Goal: Check status: Check status

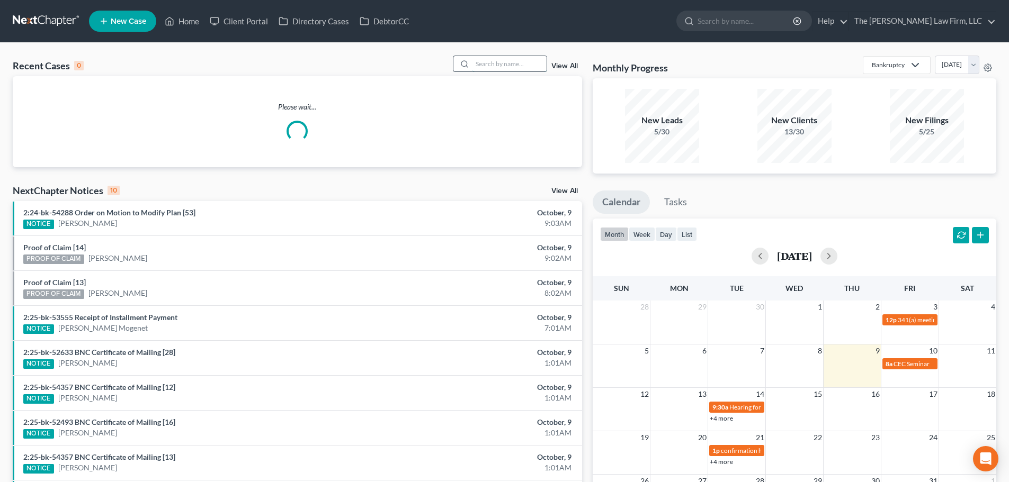
click at [495, 67] on input "search" at bounding box center [509, 63] width 74 height 15
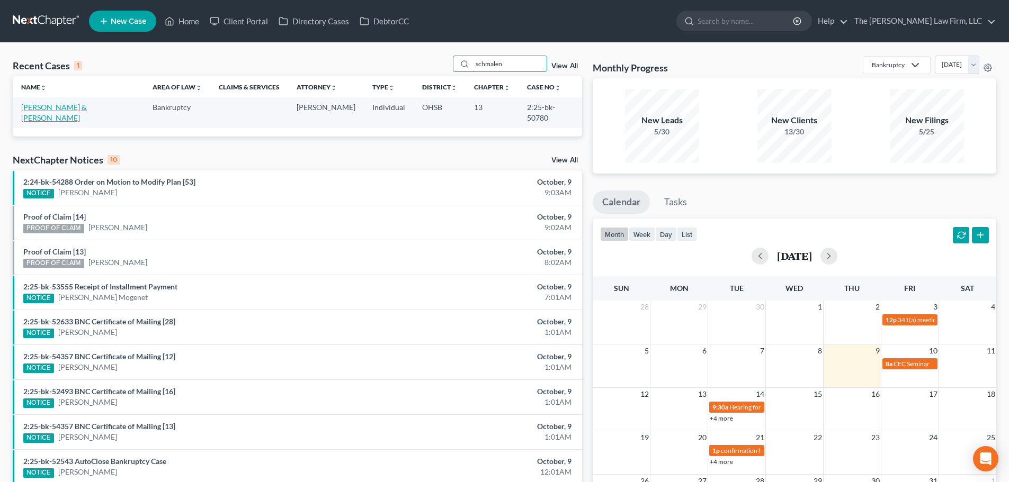
type input "schmalen"
click at [43, 109] on link "Schmalenberger, Elizabeth & Elijah" at bounding box center [54, 113] width 66 height 20
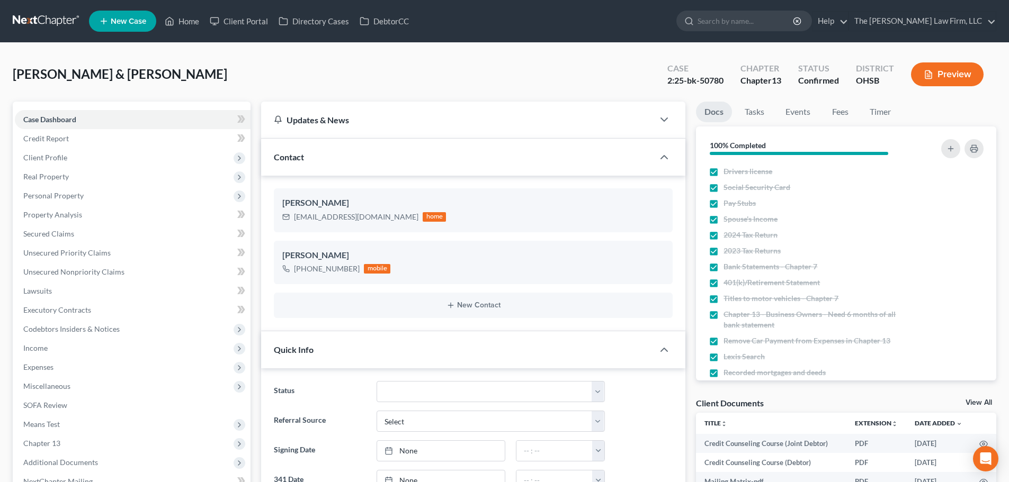
scroll to position [179, 0]
click at [68, 240] on link "Secured Claims" at bounding box center [133, 233] width 236 height 19
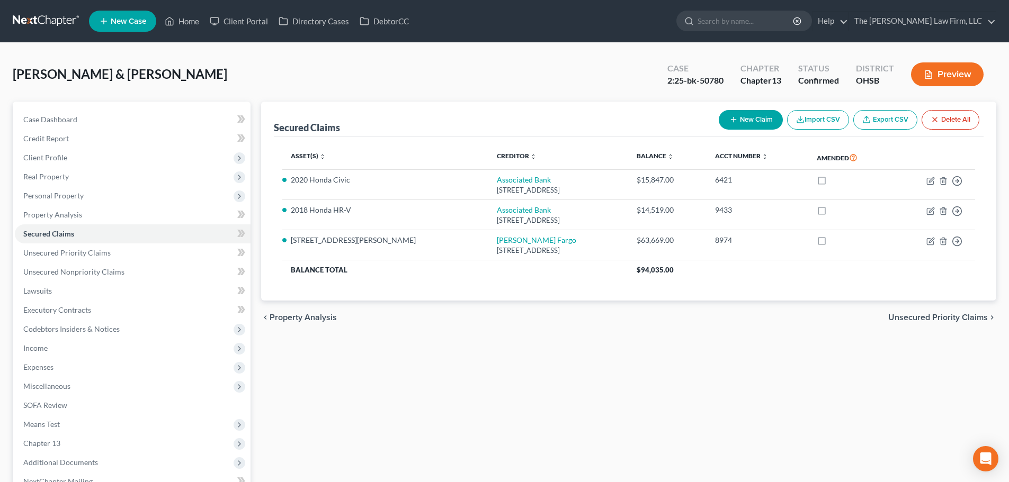
click at [58, 22] on link at bounding box center [47, 21] width 68 height 19
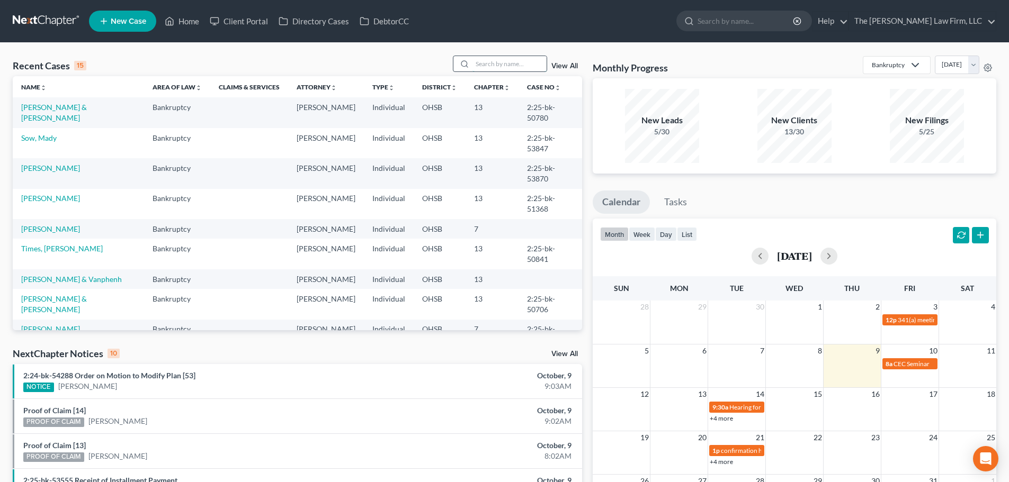
click at [489, 60] on input "search" at bounding box center [509, 63] width 74 height 15
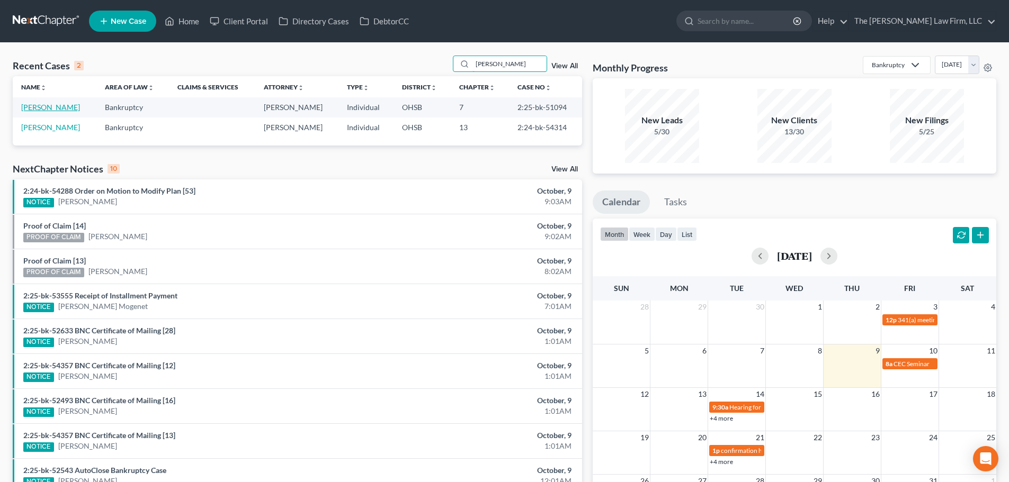
type input "porter"
click at [50, 106] on link "Porter, Phoebe" at bounding box center [50, 107] width 59 height 9
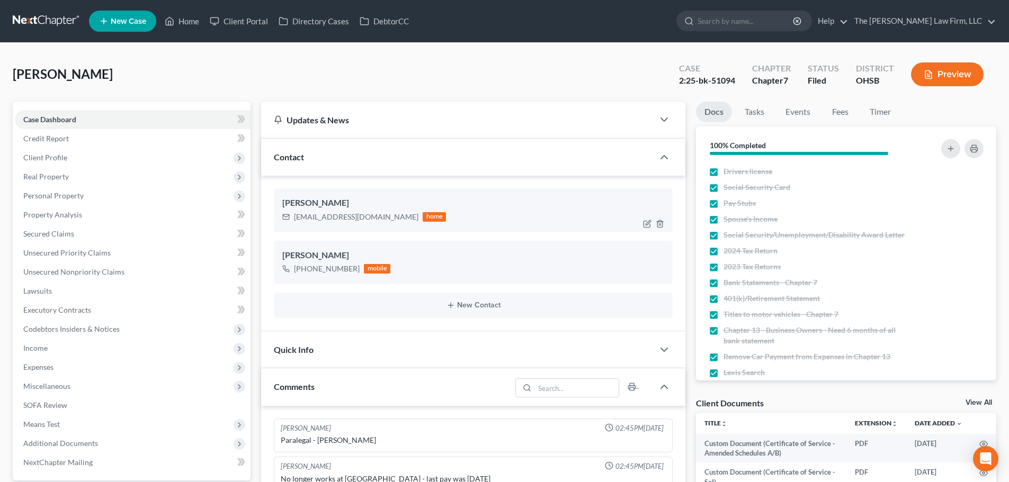
scroll to position [1113, 0]
click at [758, 106] on link "Tasks" at bounding box center [754, 112] width 37 height 21
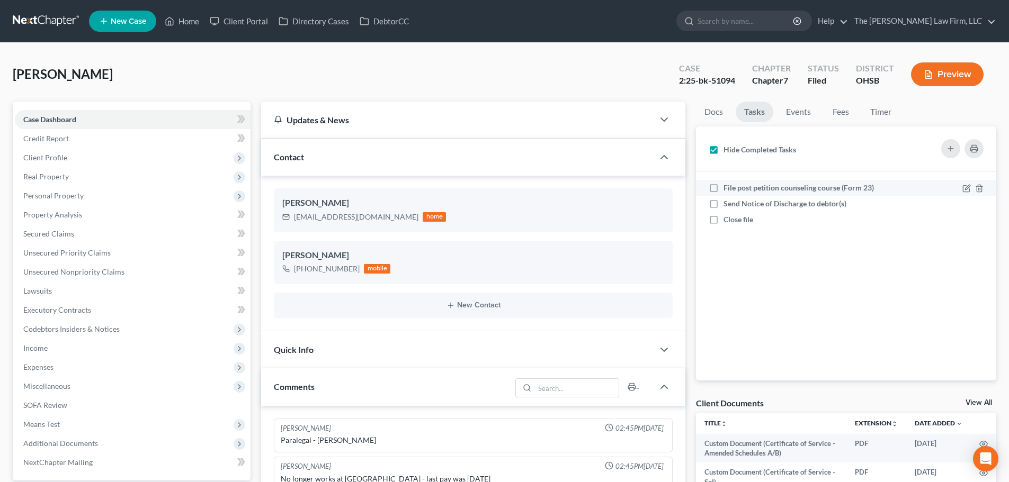
click at [737, 186] on span "File post petition counseling course (Form 23)" at bounding box center [798, 187] width 150 height 9
click at [734, 186] on input "File post petition counseling course (Form 23)" at bounding box center [731, 186] width 7 height 7
checkbox input "true"
click at [737, 201] on span "Send Notice of Discharge to debtor(s)" at bounding box center [784, 203] width 123 height 9
click at [734, 201] on input "Send Notice of Discharge to debtor(s)" at bounding box center [731, 202] width 7 height 7
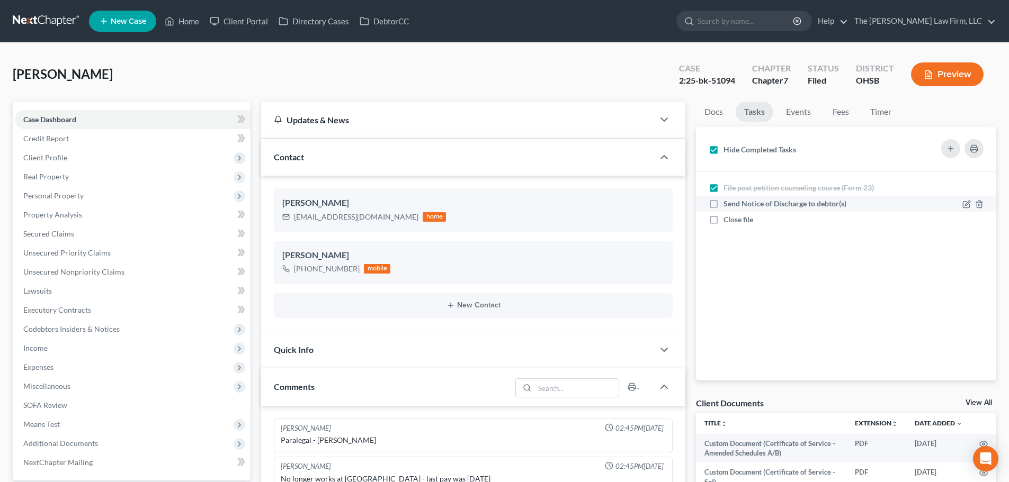
checkbox input "true"
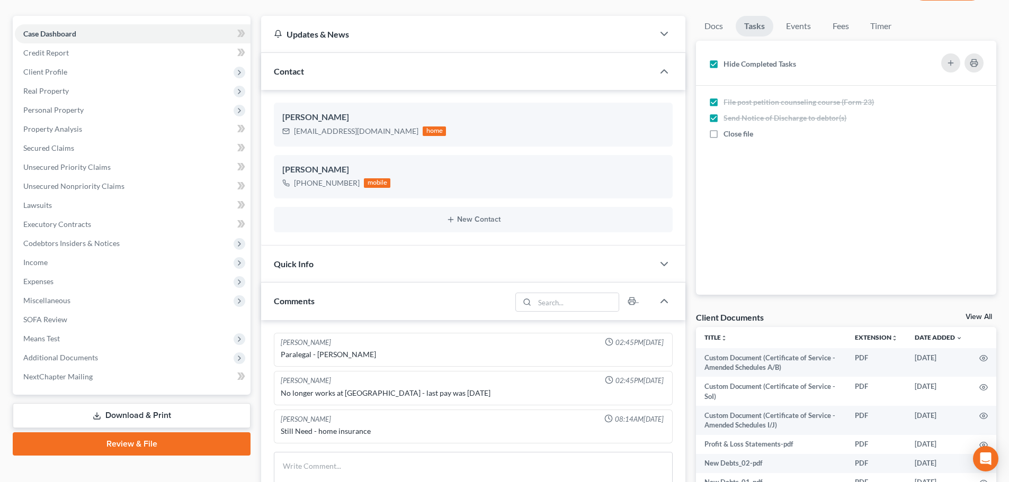
scroll to position [265, 0]
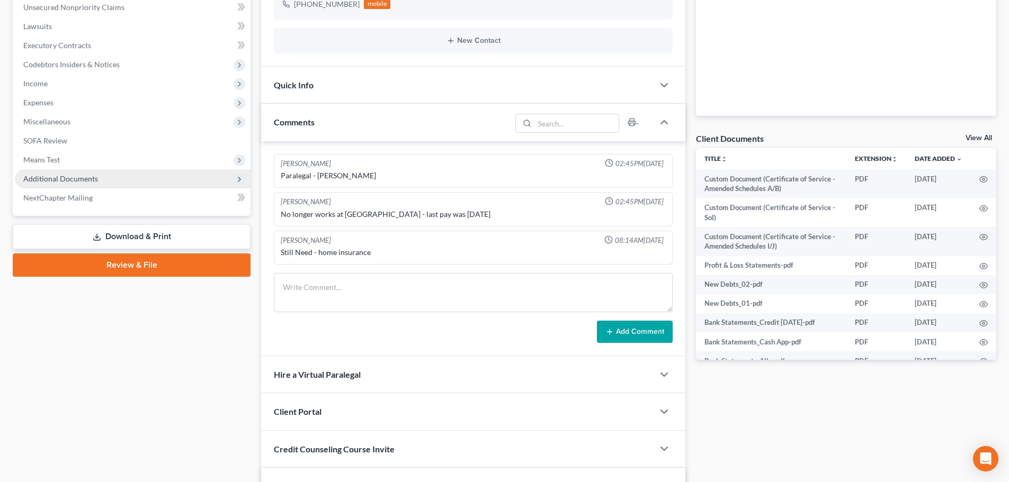
click at [59, 182] on span "Additional Documents" at bounding box center [60, 178] width 75 height 9
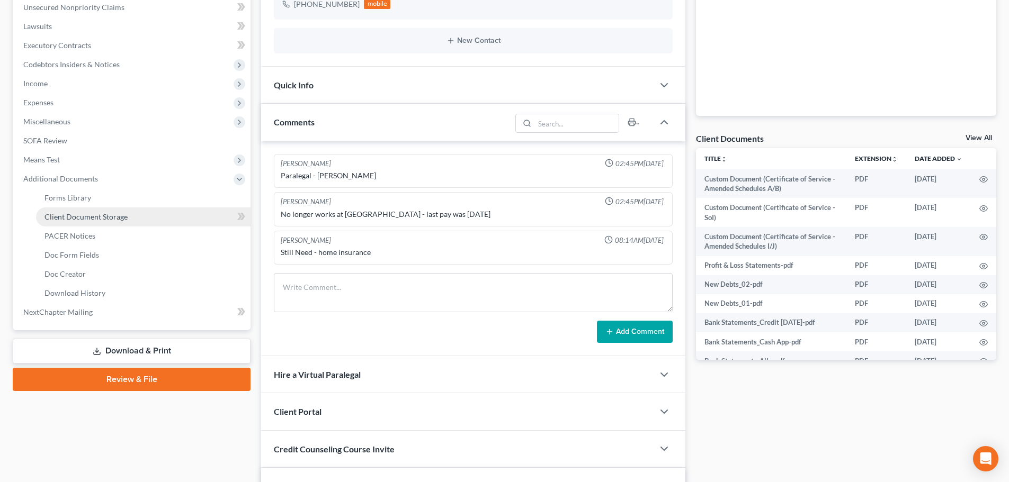
click at [79, 218] on span "Client Document Storage" at bounding box center [85, 216] width 83 height 9
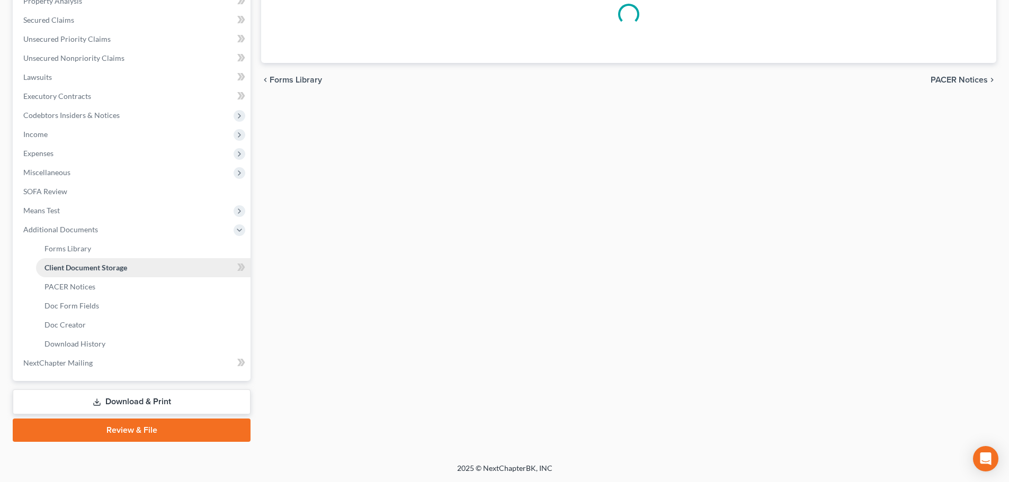
scroll to position [104, 0]
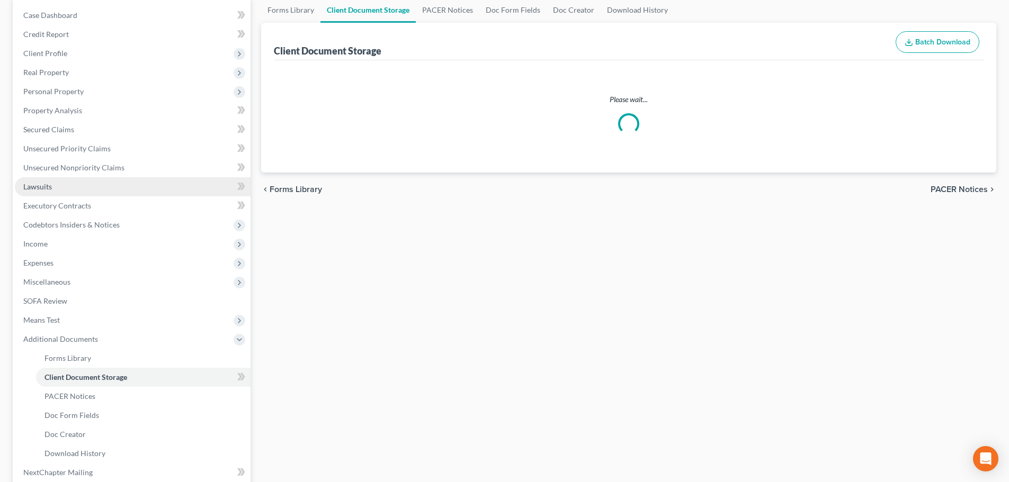
select select "7"
select select "61"
select select "53"
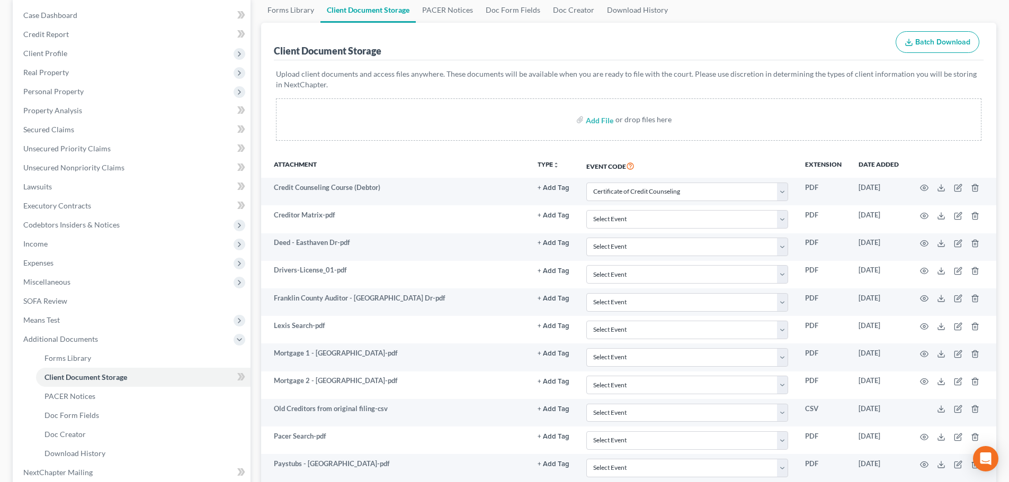
scroll to position [0, 0]
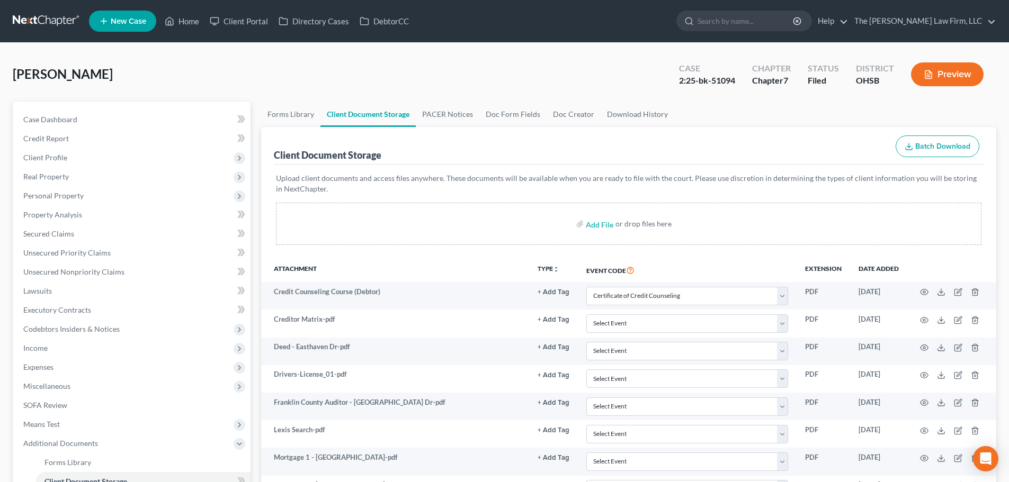
click at [445, 100] on div "Porter, Phoebe Upgraded Case 2:25-bk-51094 Chapter Chapter 7 Status Filed Distr…" at bounding box center [504, 79] width 983 height 46
click at [445, 106] on link "PACER Notices" at bounding box center [448, 114] width 64 height 25
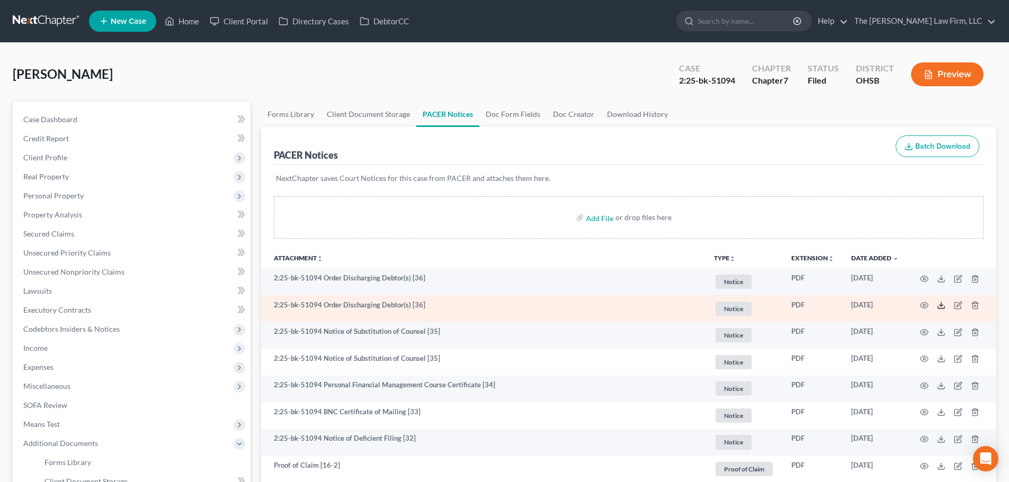
click at [941, 304] on line at bounding box center [941, 304] width 0 height 4
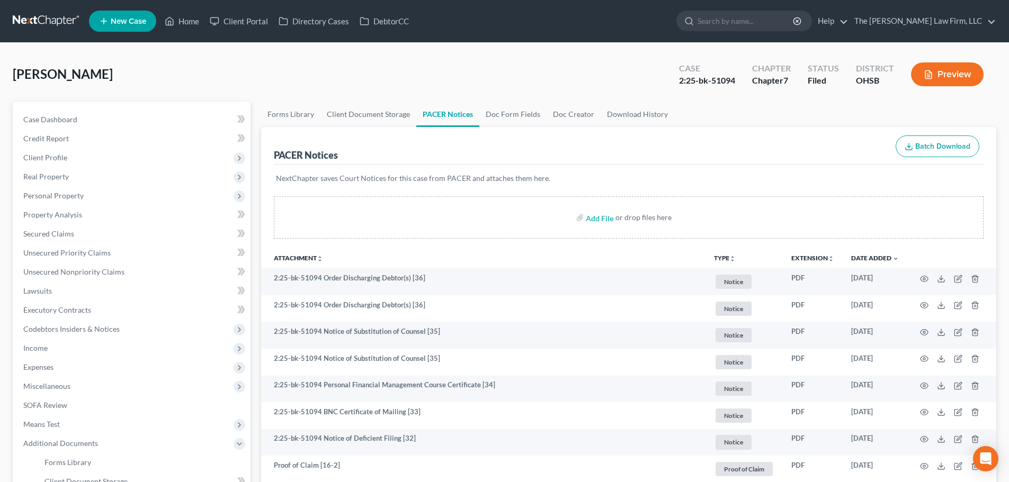
click at [47, 25] on link at bounding box center [47, 21] width 68 height 19
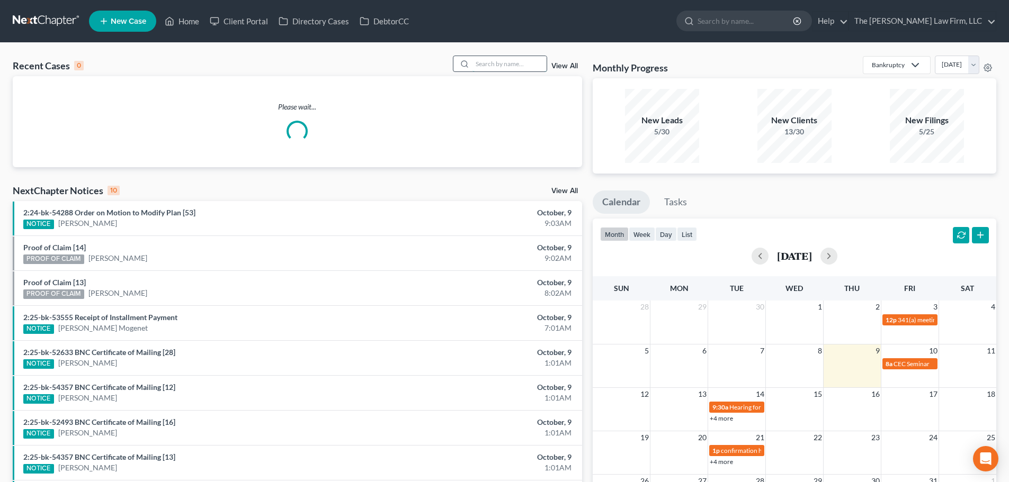
click at [490, 65] on input "search" at bounding box center [509, 63] width 74 height 15
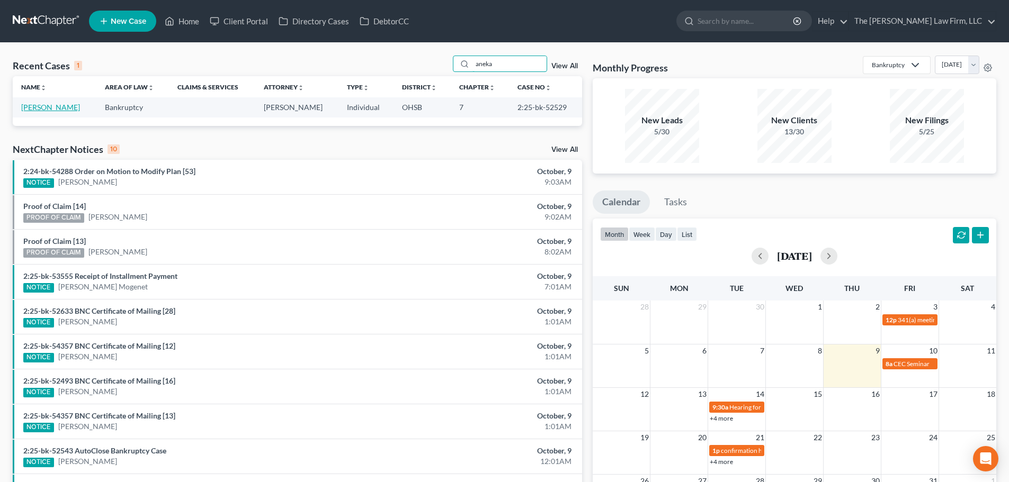
type input "aneka"
click at [39, 105] on link "[PERSON_NAME]" at bounding box center [50, 107] width 59 height 9
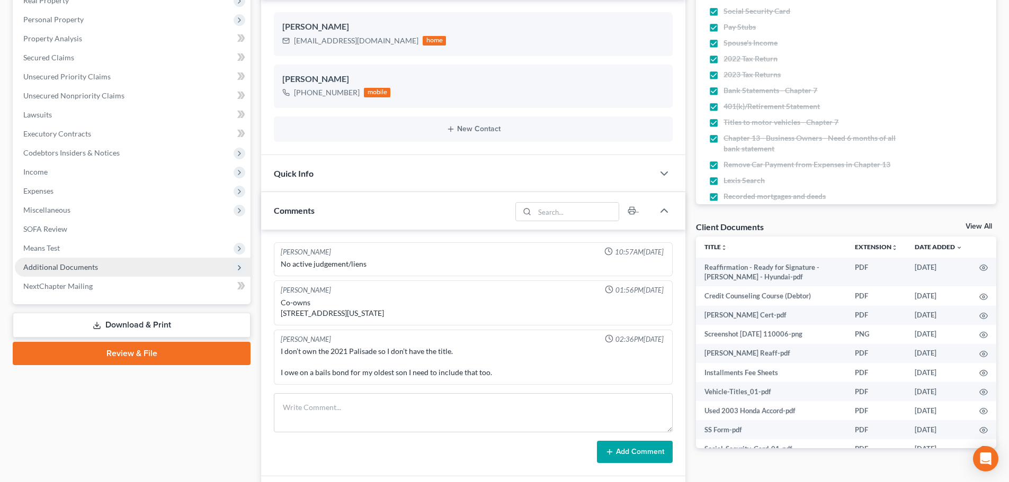
scroll to position [226, 0]
click at [77, 268] on span "Additional Documents" at bounding box center [60, 267] width 75 height 9
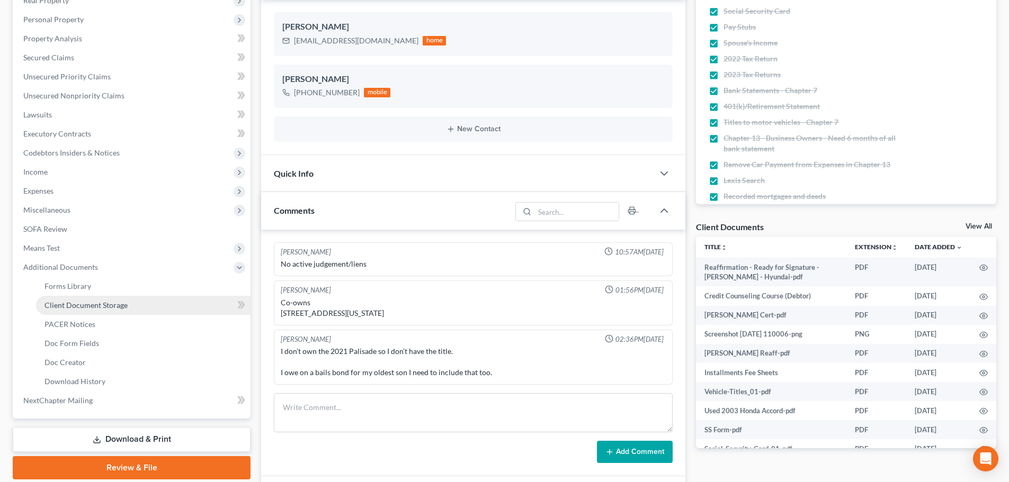
click at [80, 306] on span "Client Document Storage" at bounding box center [85, 305] width 83 height 9
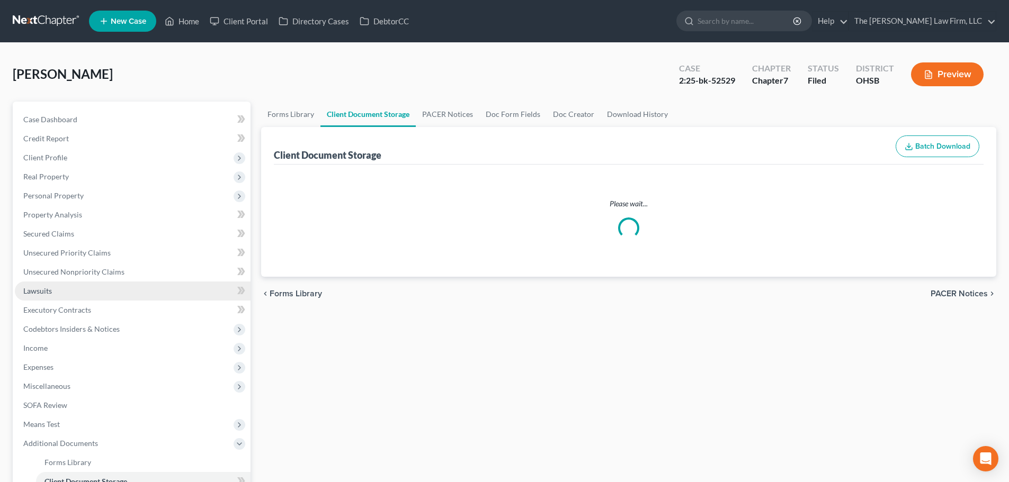
select select "52"
select select "61"
select select "7"
select select "37"
select select "7"
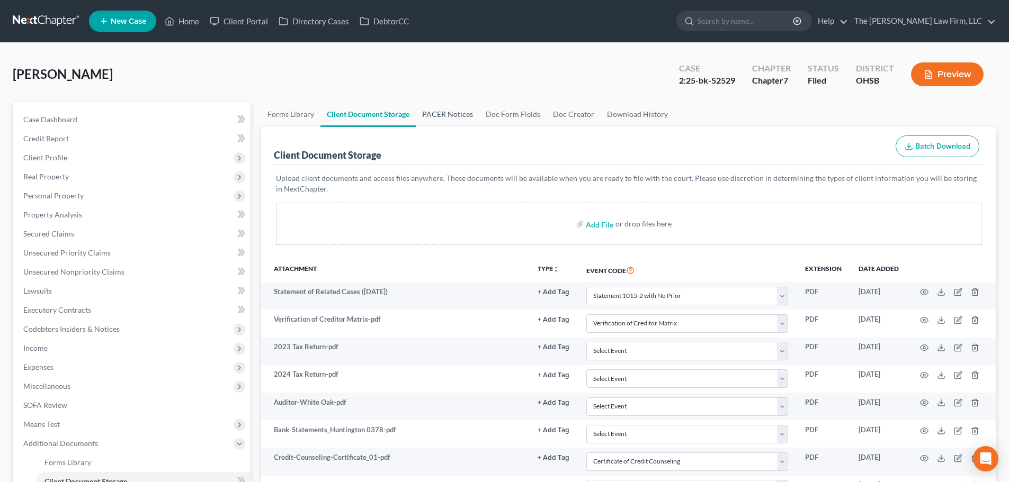
click at [448, 104] on link "PACER Notices" at bounding box center [448, 114] width 64 height 25
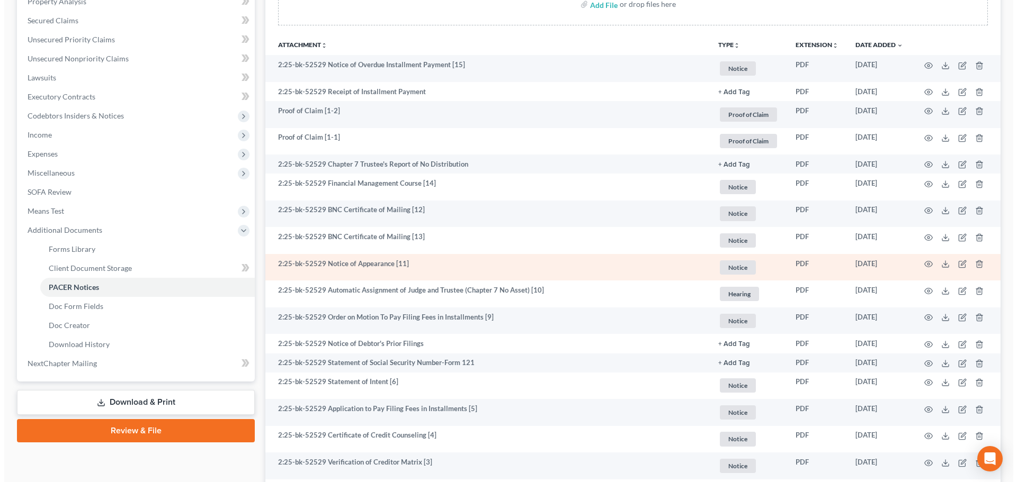
scroll to position [170, 0]
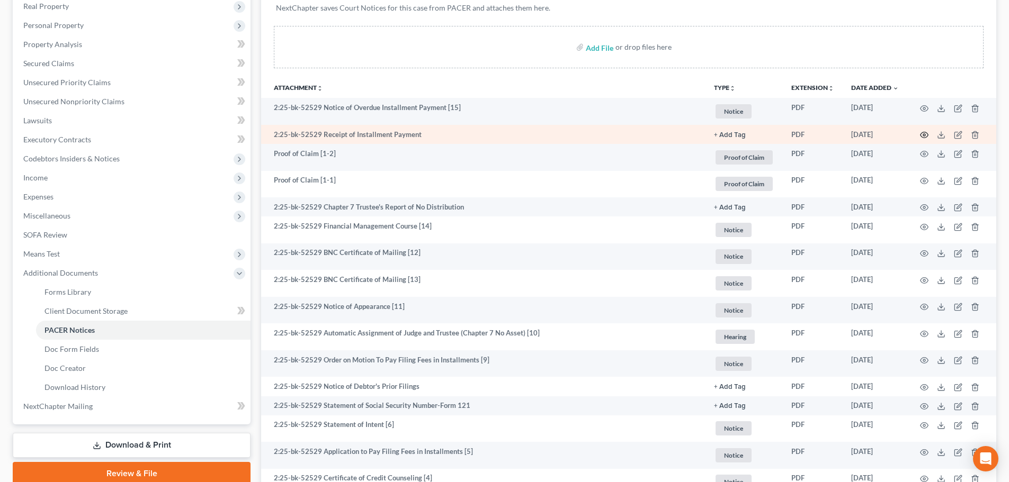
click at [923, 135] on icon "button" at bounding box center [924, 135] width 8 height 8
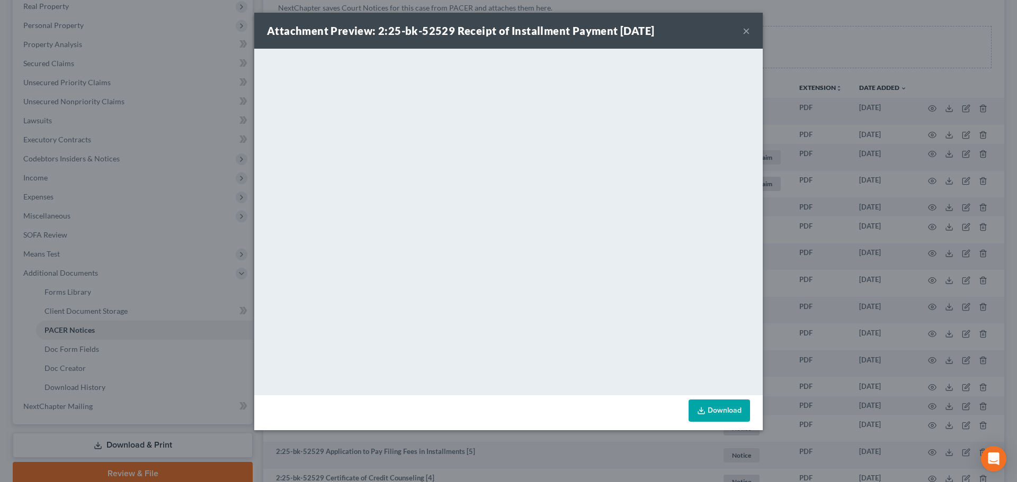
click at [748, 30] on button "×" at bounding box center [745, 30] width 7 height 13
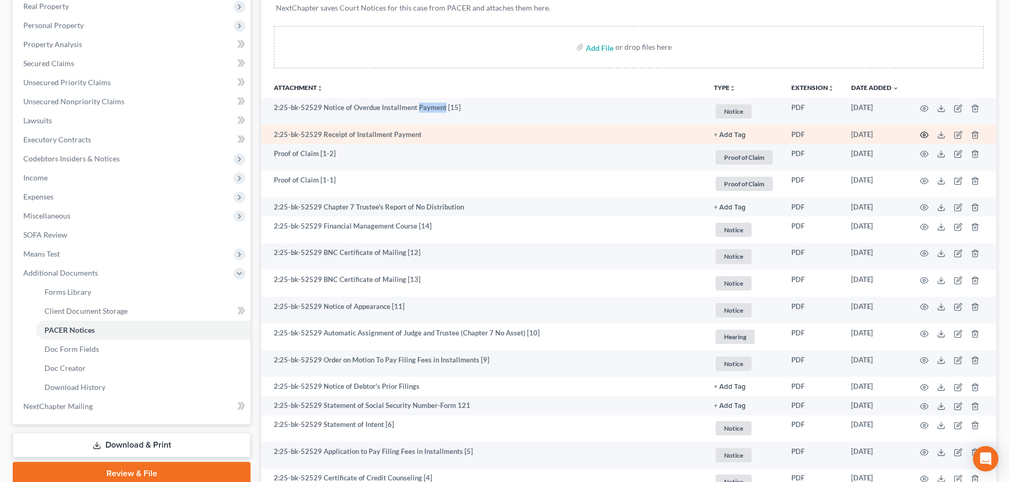
click at [921, 132] on icon "button" at bounding box center [924, 135] width 8 height 8
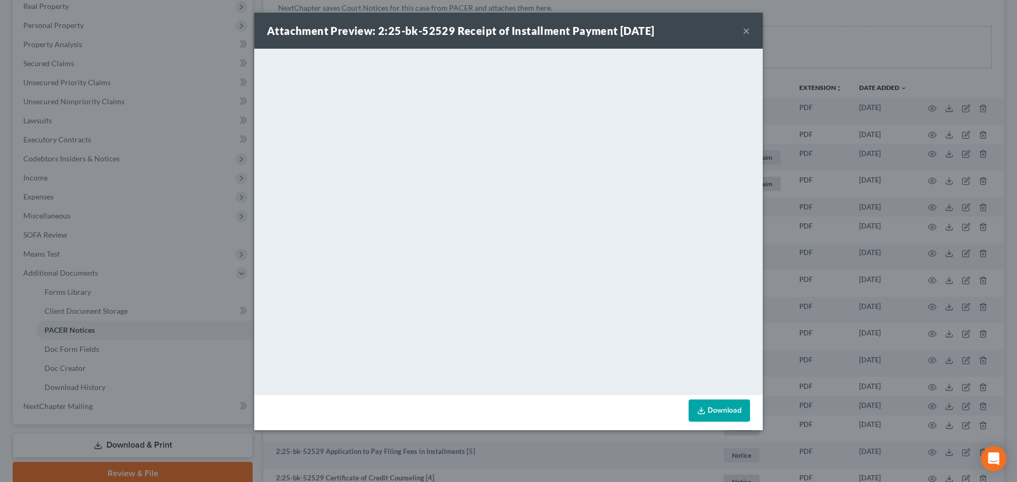
click at [748, 29] on button "×" at bounding box center [745, 30] width 7 height 13
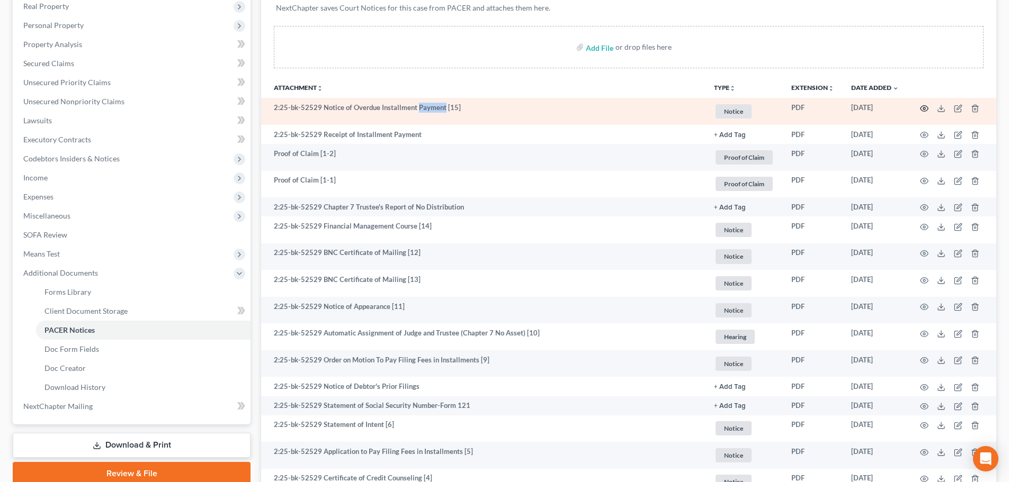
click at [921, 109] on icon "button" at bounding box center [924, 108] width 8 height 8
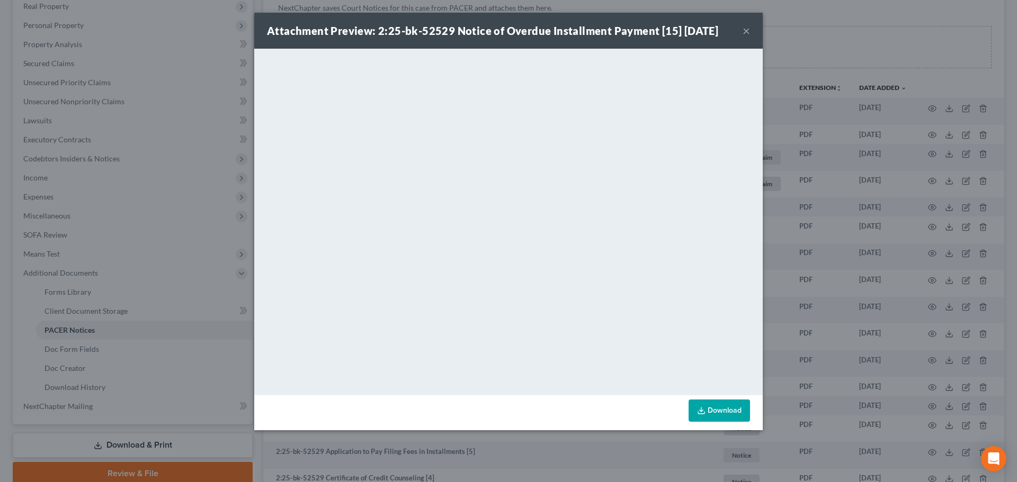
click at [748, 27] on button "×" at bounding box center [745, 30] width 7 height 13
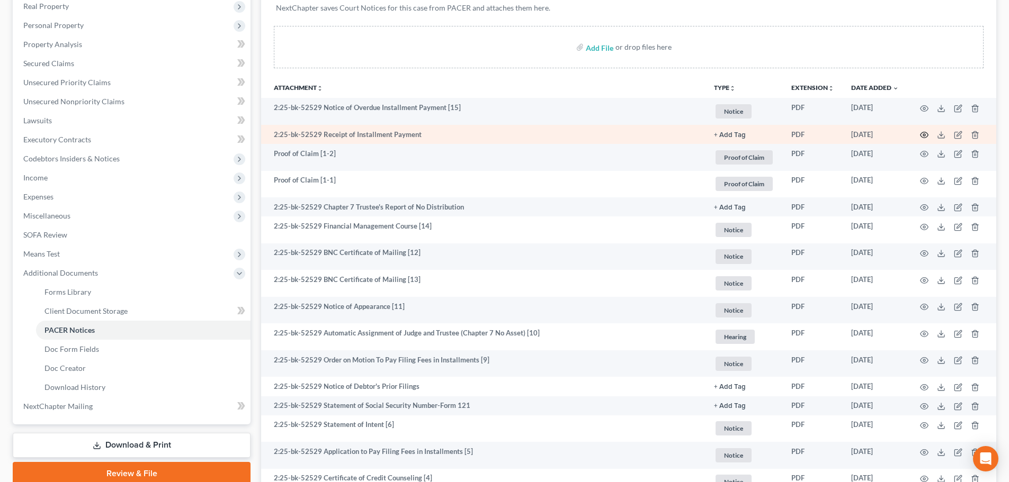
click at [923, 133] on icon "button" at bounding box center [924, 135] width 8 height 8
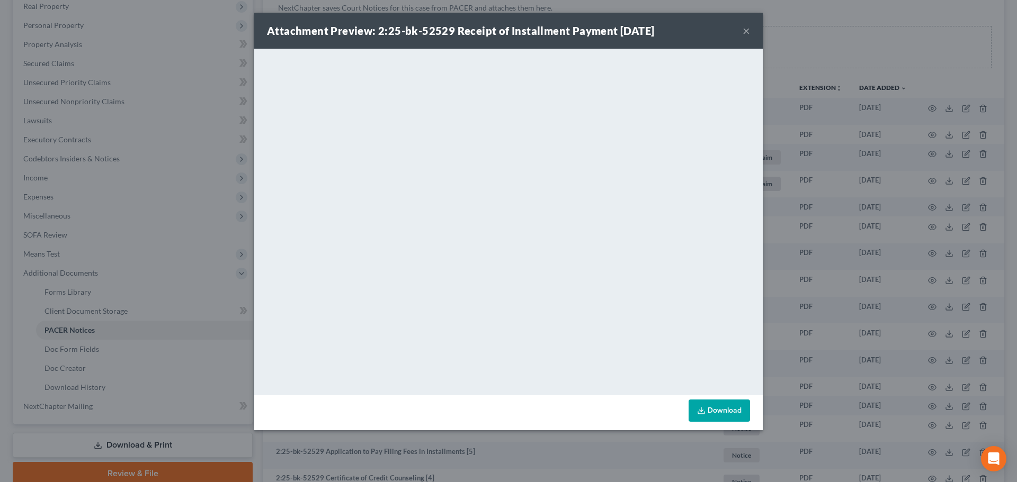
click at [743, 28] on button "×" at bounding box center [745, 30] width 7 height 13
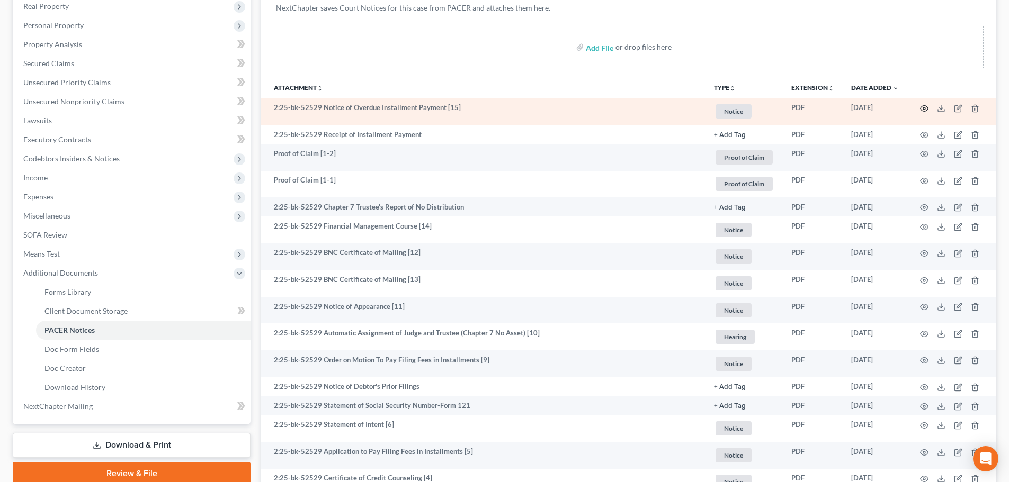
click at [923, 106] on icon "button" at bounding box center [924, 108] width 8 height 8
